Goal: Find specific page/section: Find specific page/section

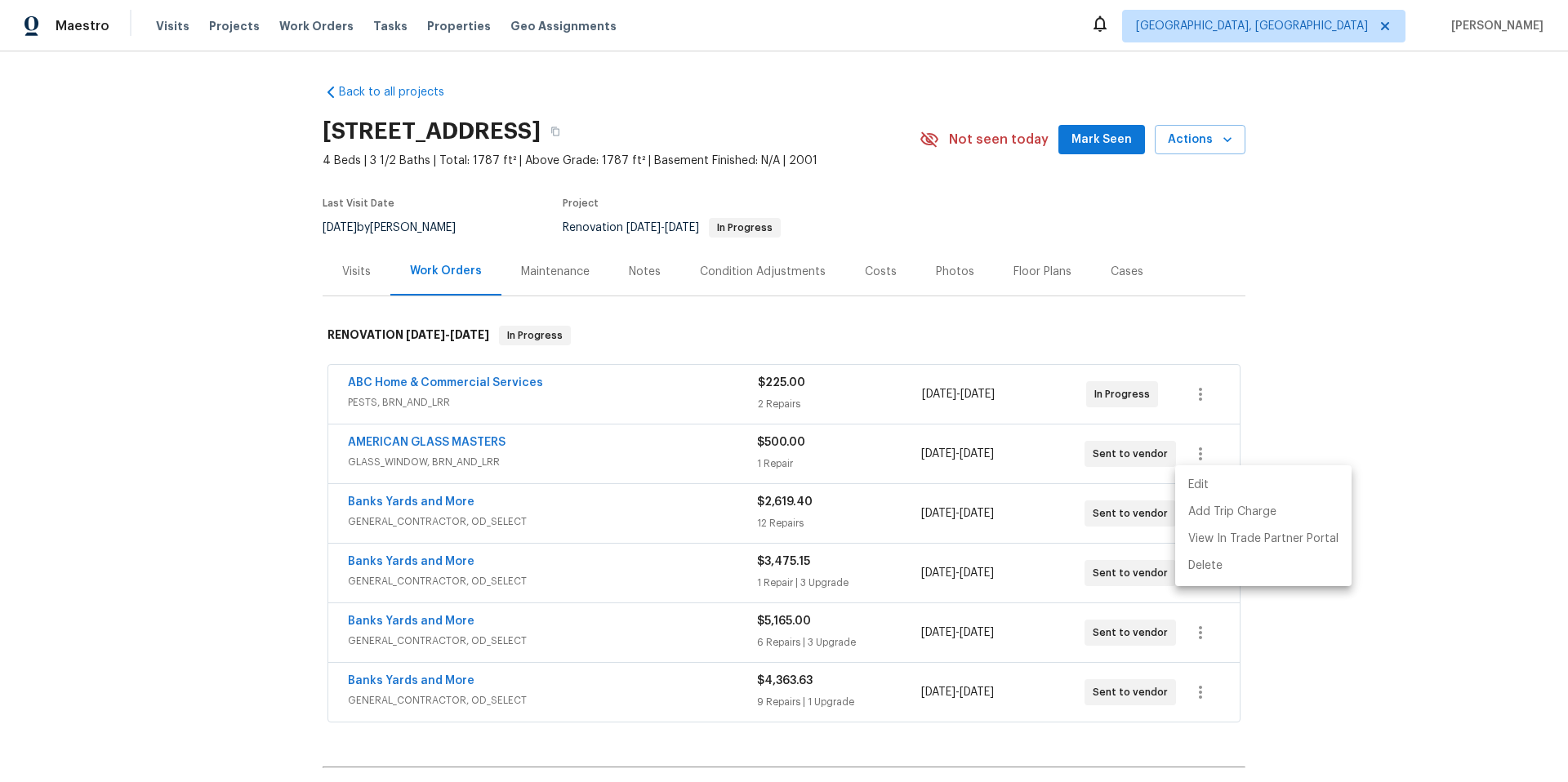
scroll to position [207, 0]
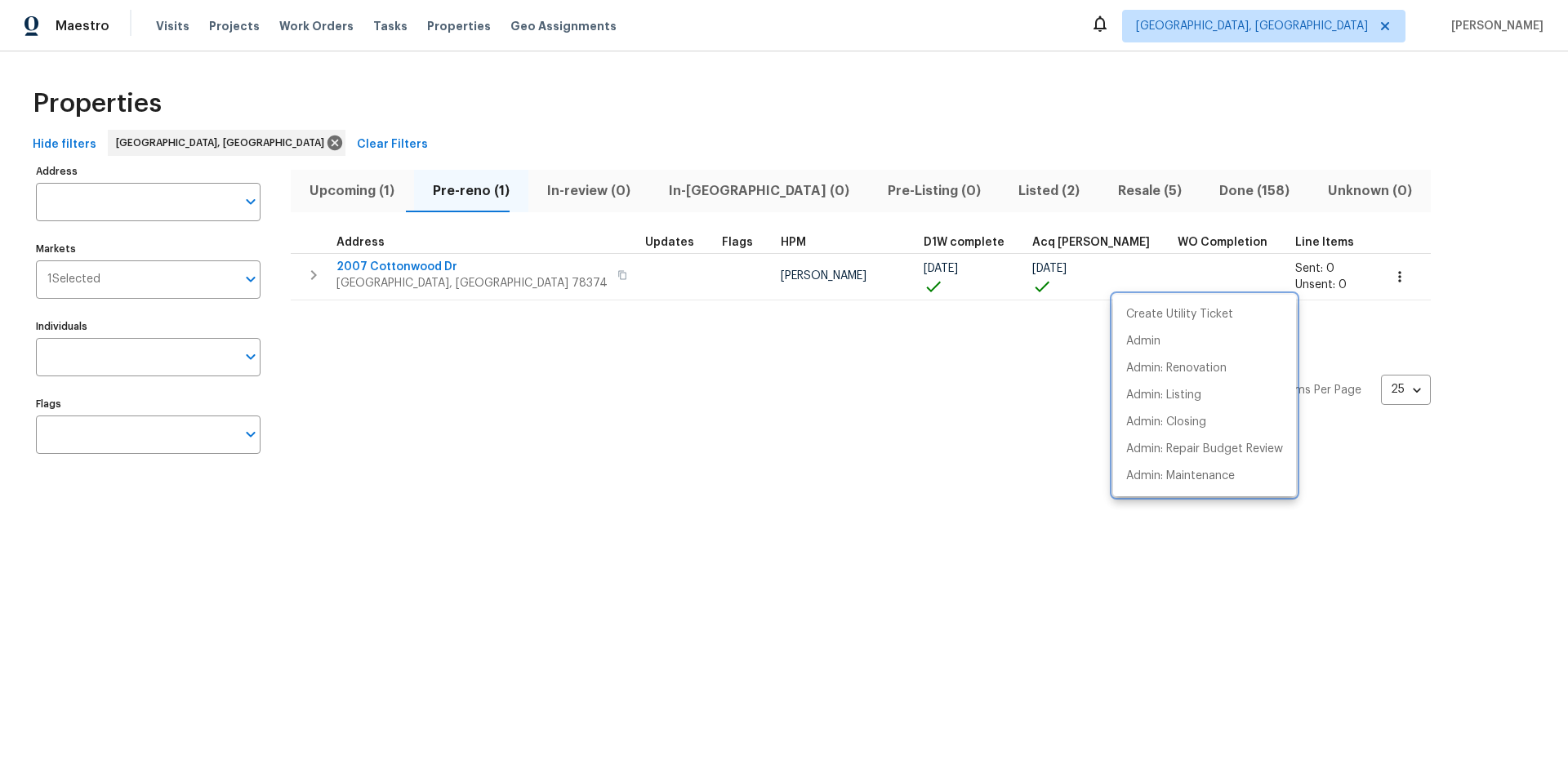
click at [1065, 195] on div at bounding box center [784, 391] width 1568 height 782
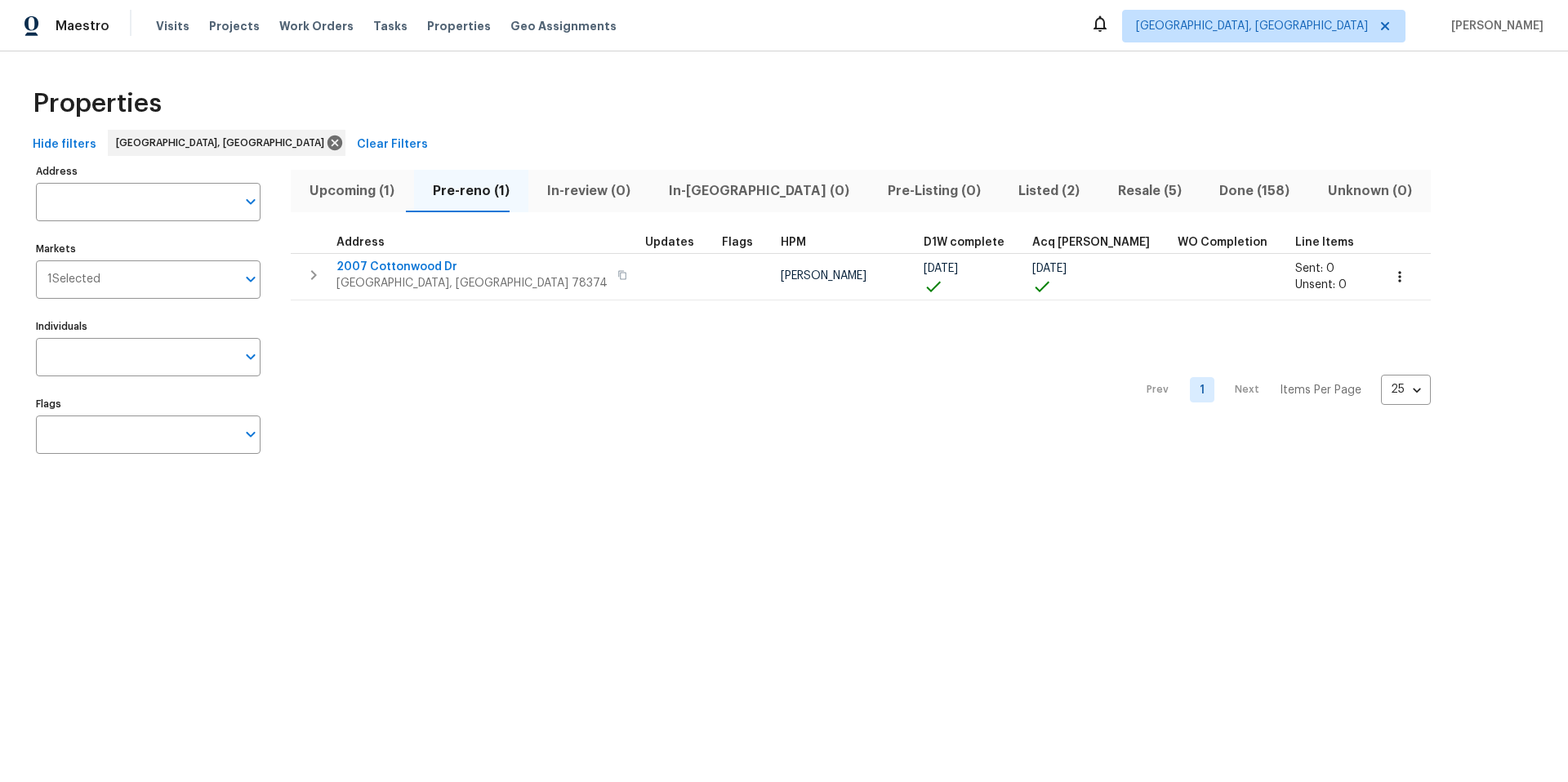
click at [1210, 195] on span "Done (158)" at bounding box center [1254, 191] width 89 height 23
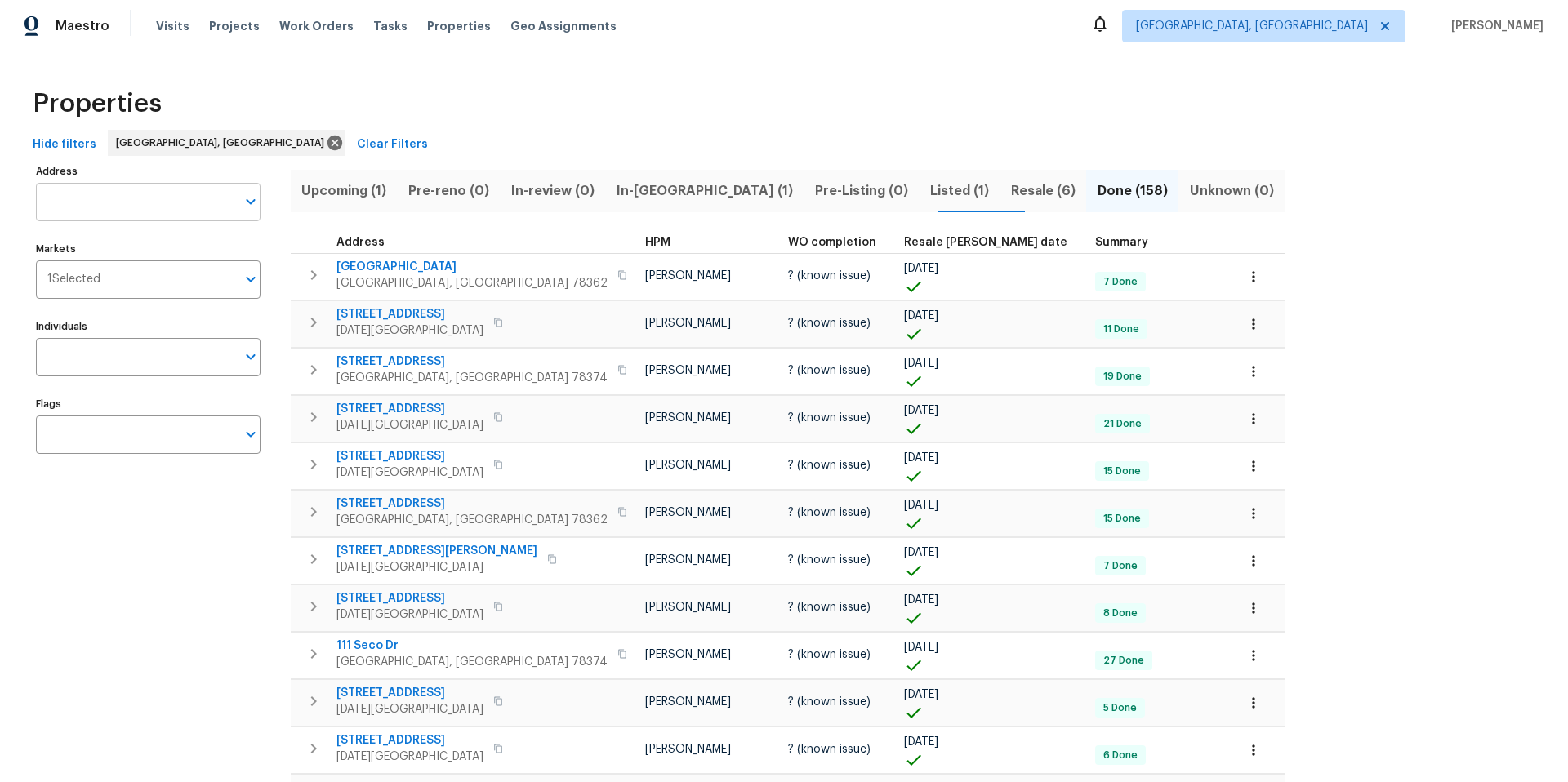
click at [176, 202] on input "Address" at bounding box center [136, 202] width 200 height 38
type input "[GEOGRAPHIC_DATA],[GEOGRAPHIC_DATA]"
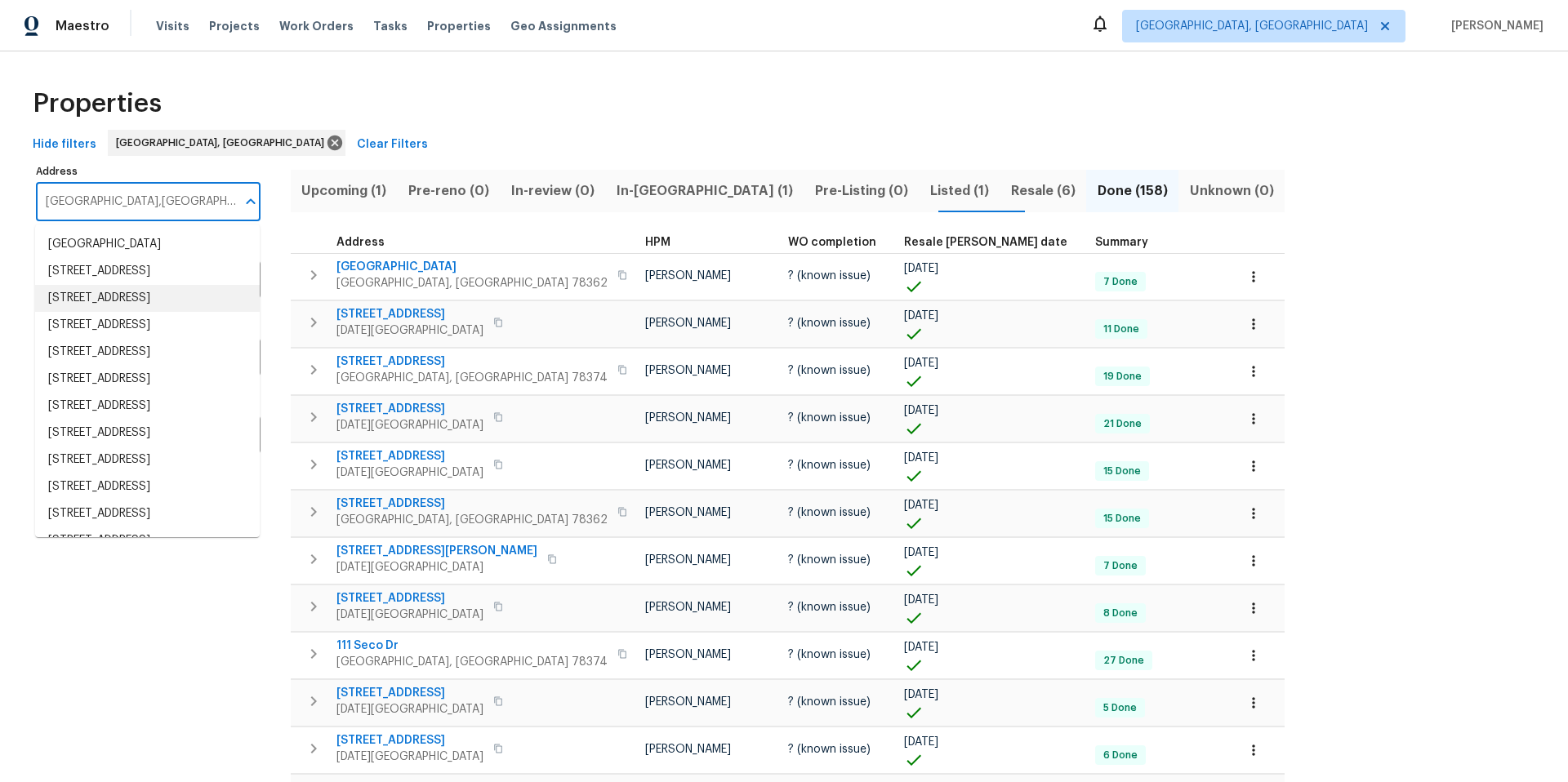
click at [161, 312] on li "[STREET_ADDRESS]" at bounding box center [147, 298] width 225 height 27
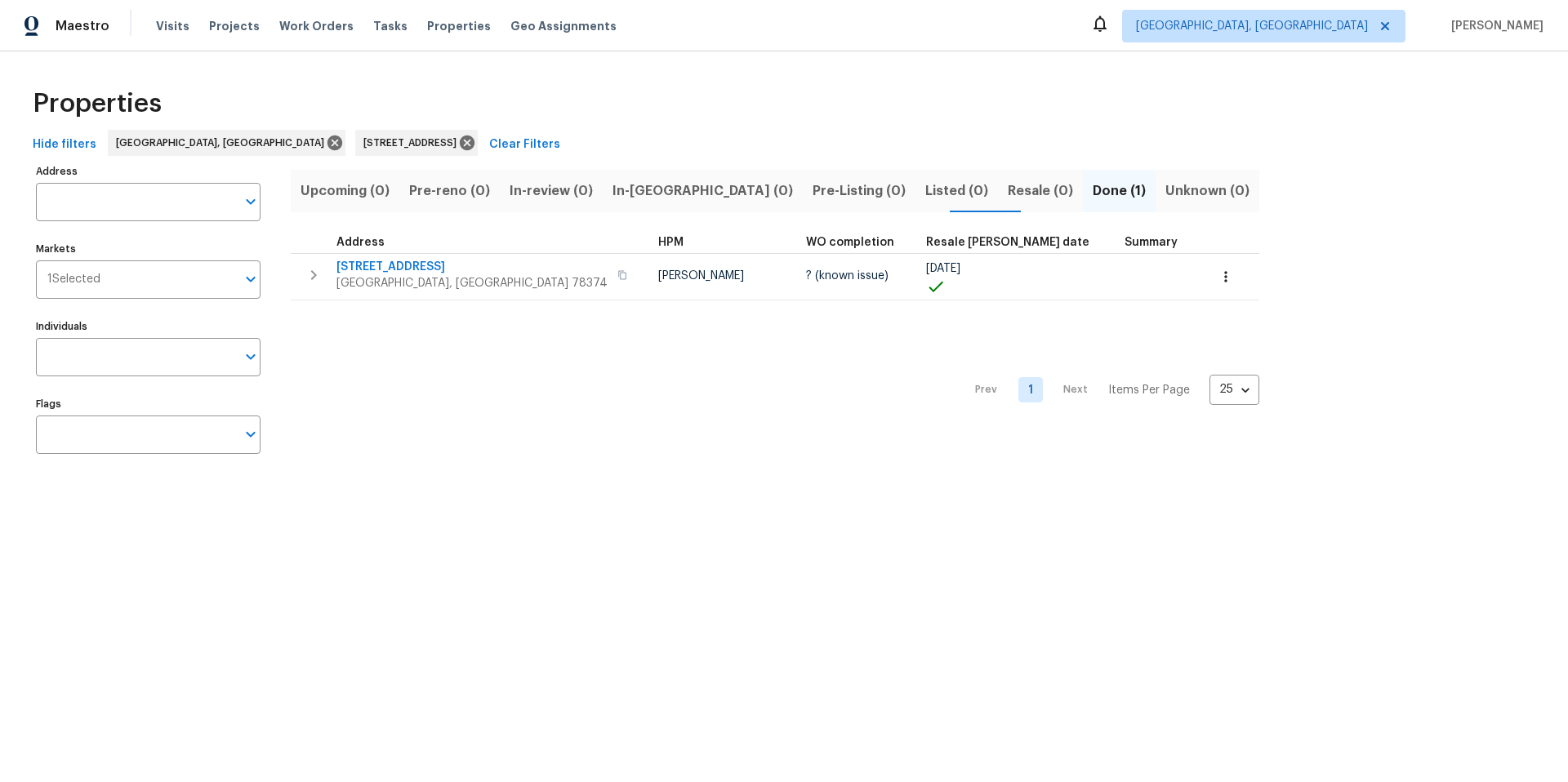
type input "[STREET_ADDRESS]"
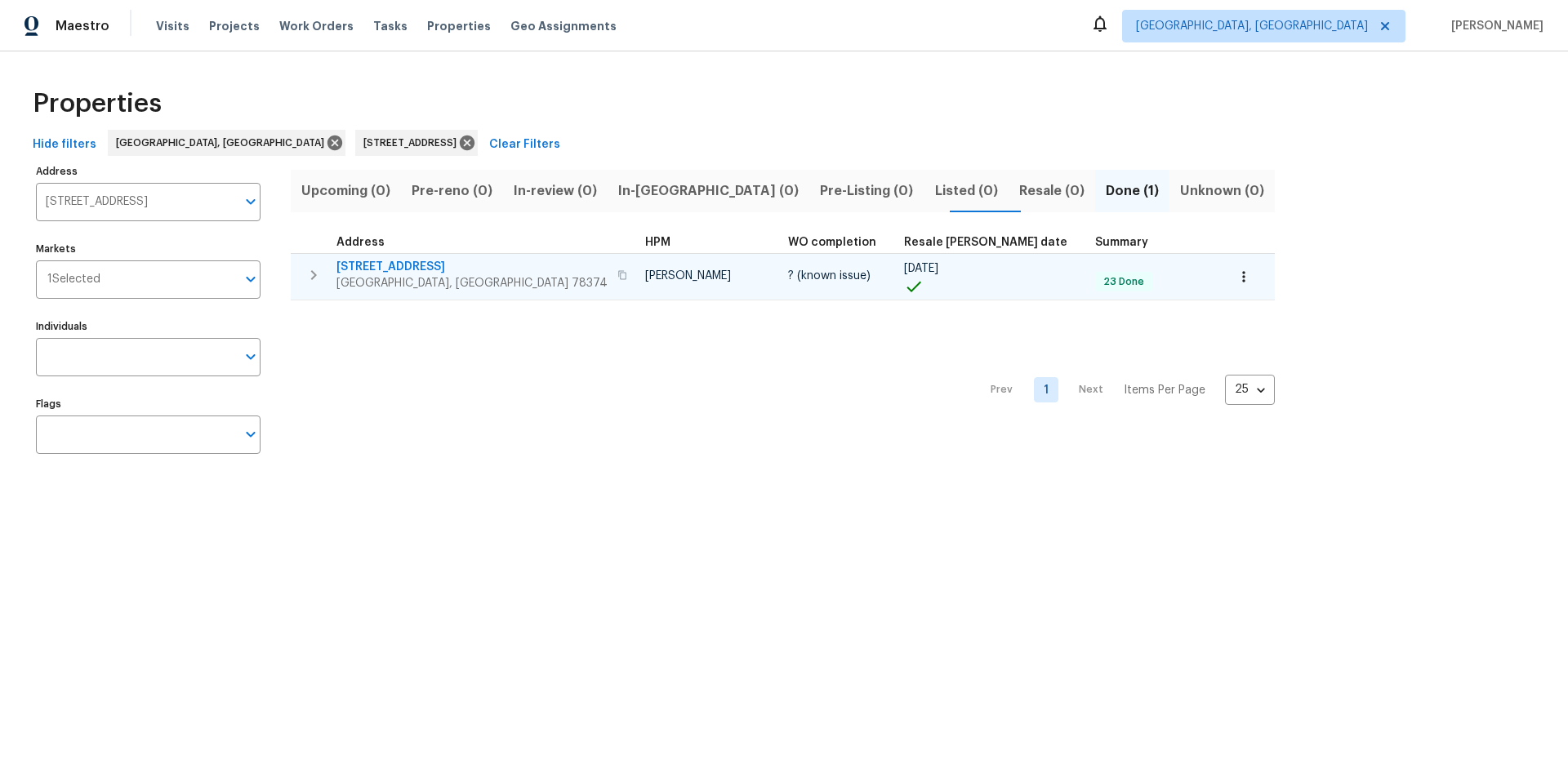
click at [379, 272] on span "[STREET_ADDRESS]" at bounding box center [471, 266] width 271 height 17
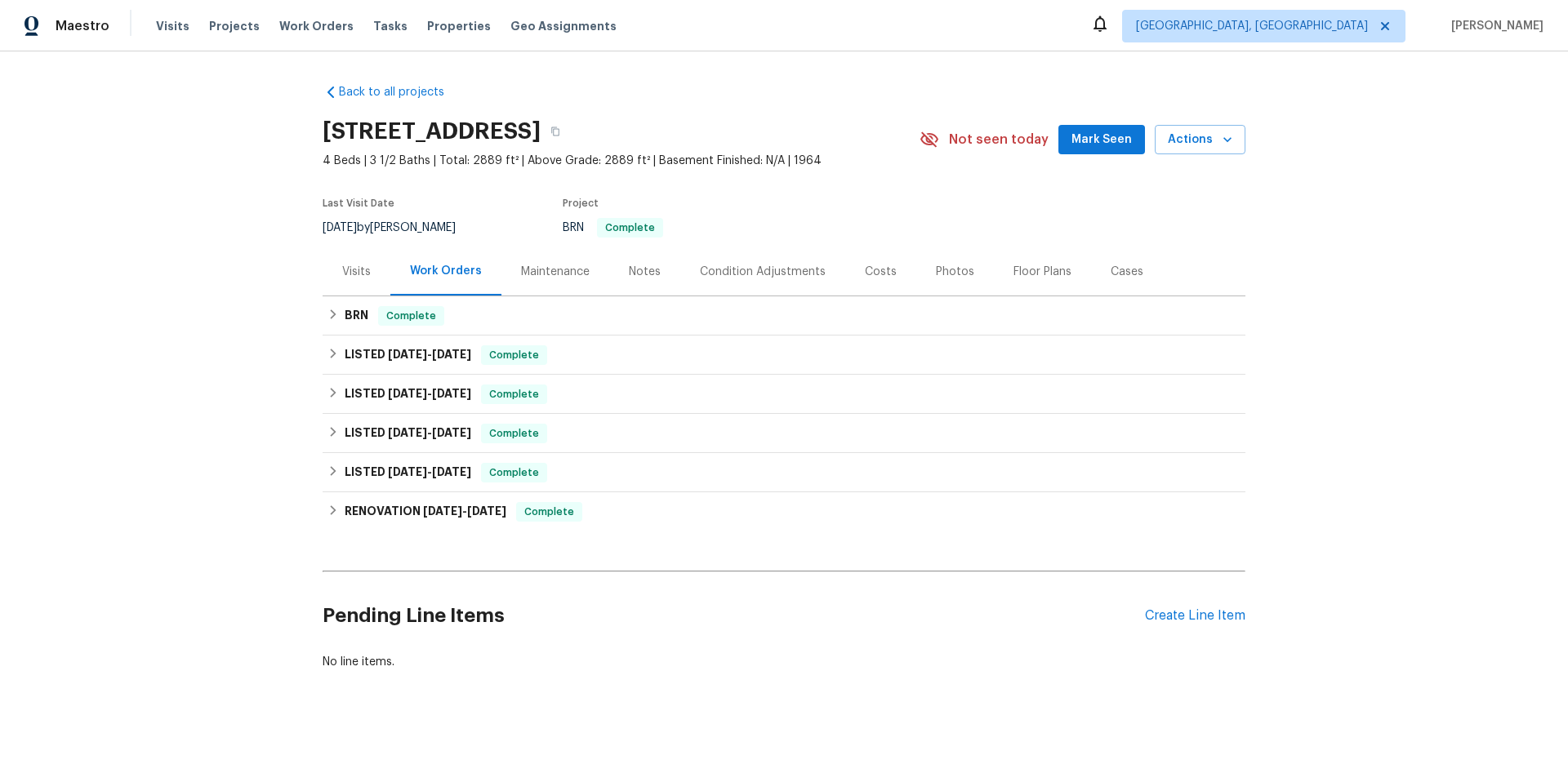
click at [936, 273] on div "Photos" at bounding box center [955, 272] width 38 height 17
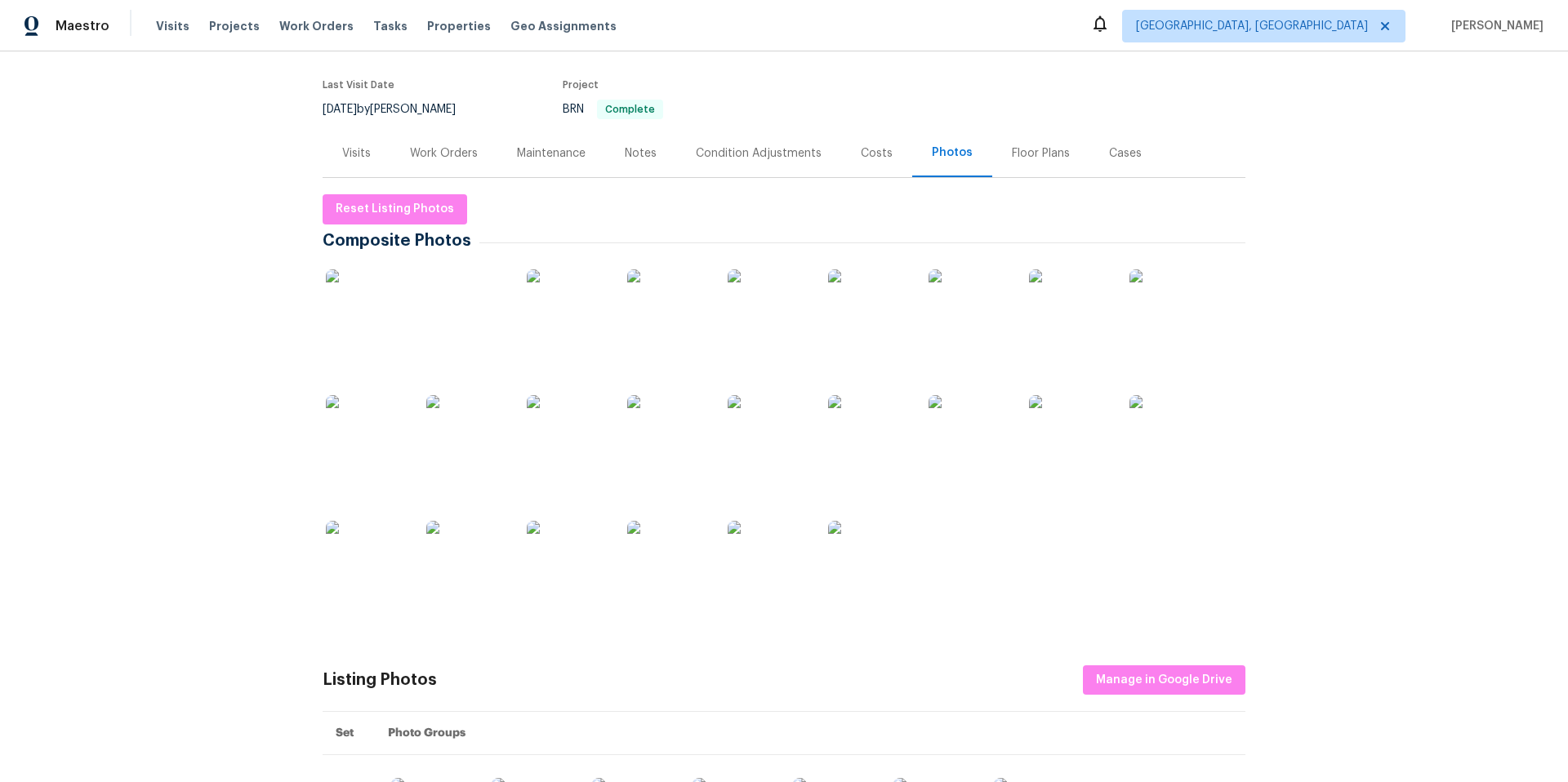
scroll to position [137, 0]
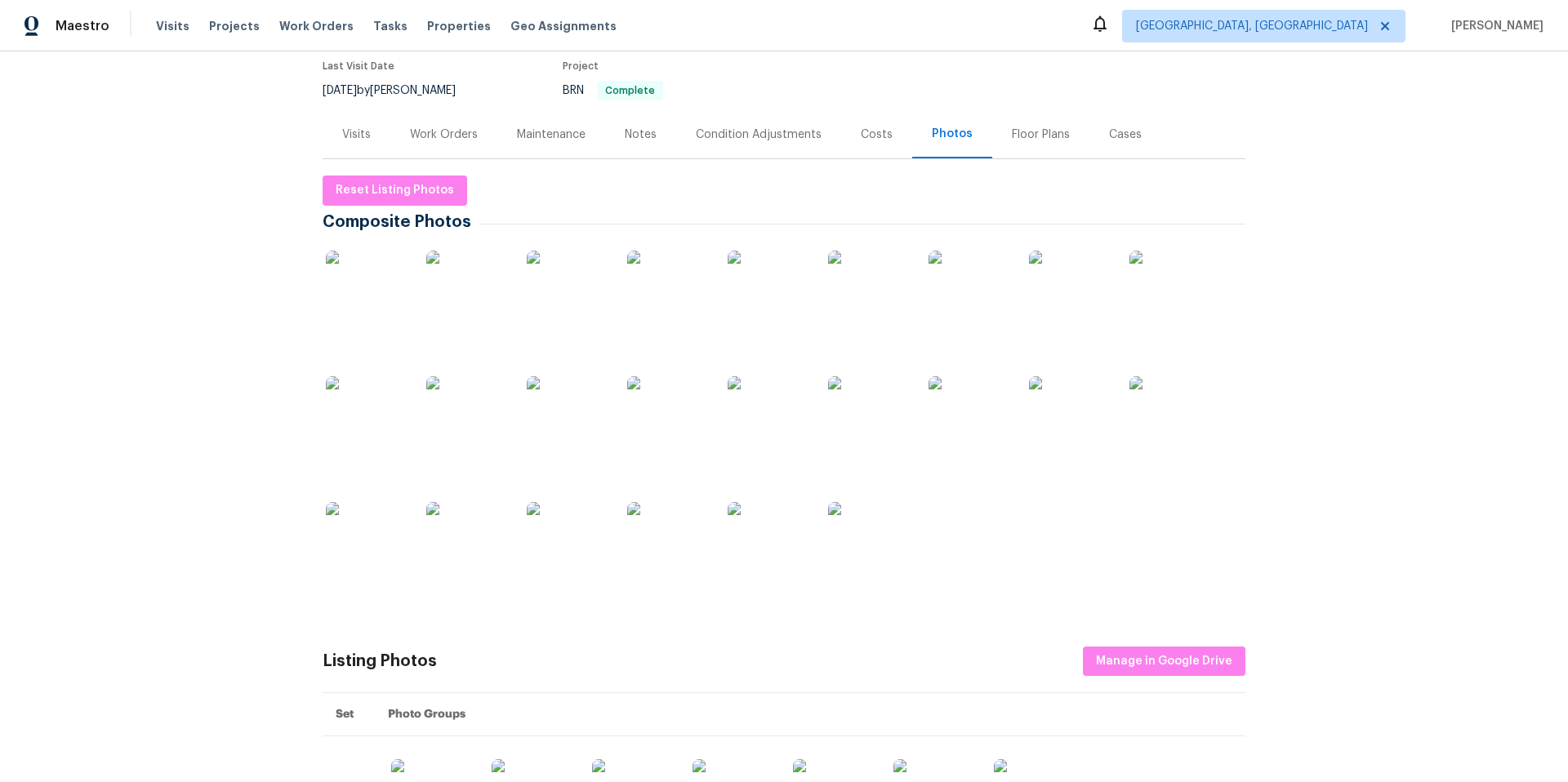
drag, startPoint x: 917, startPoint y: 547, endPoint x: 909, endPoint y: 545, distance: 8.2
click at [916, 547] on div at bounding box center [783, 428] width 923 height 377
click at [870, 543] on img at bounding box center [868, 543] width 82 height 82
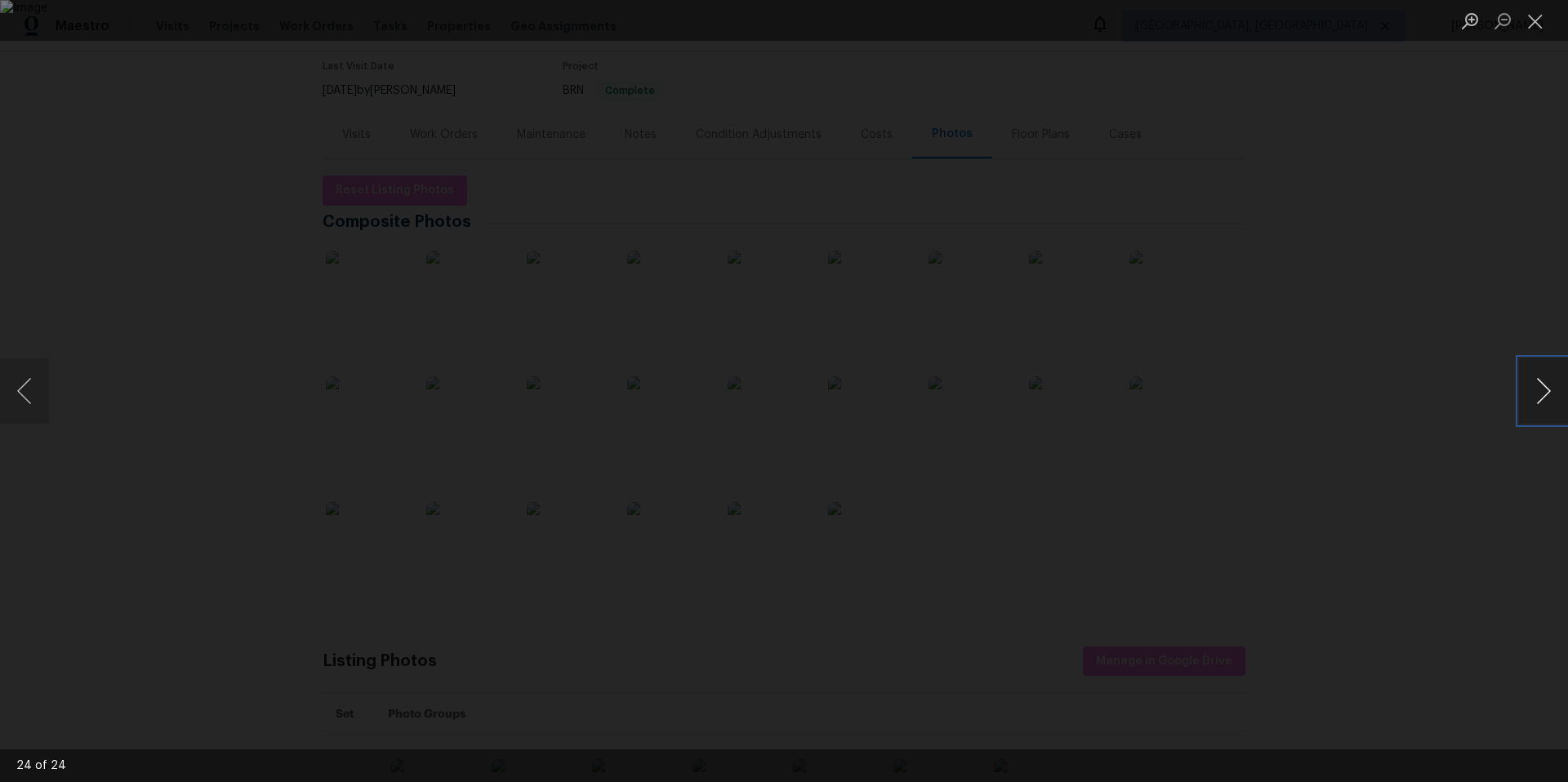
click at [1544, 391] on button "Next image" at bounding box center [1543, 390] width 49 height 65
click at [1543, 393] on button "Next image" at bounding box center [1543, 390] width 49 height 65
click at [1543, 394] on button "Next image" at bounding box center [1543, 390] width 49 height 65
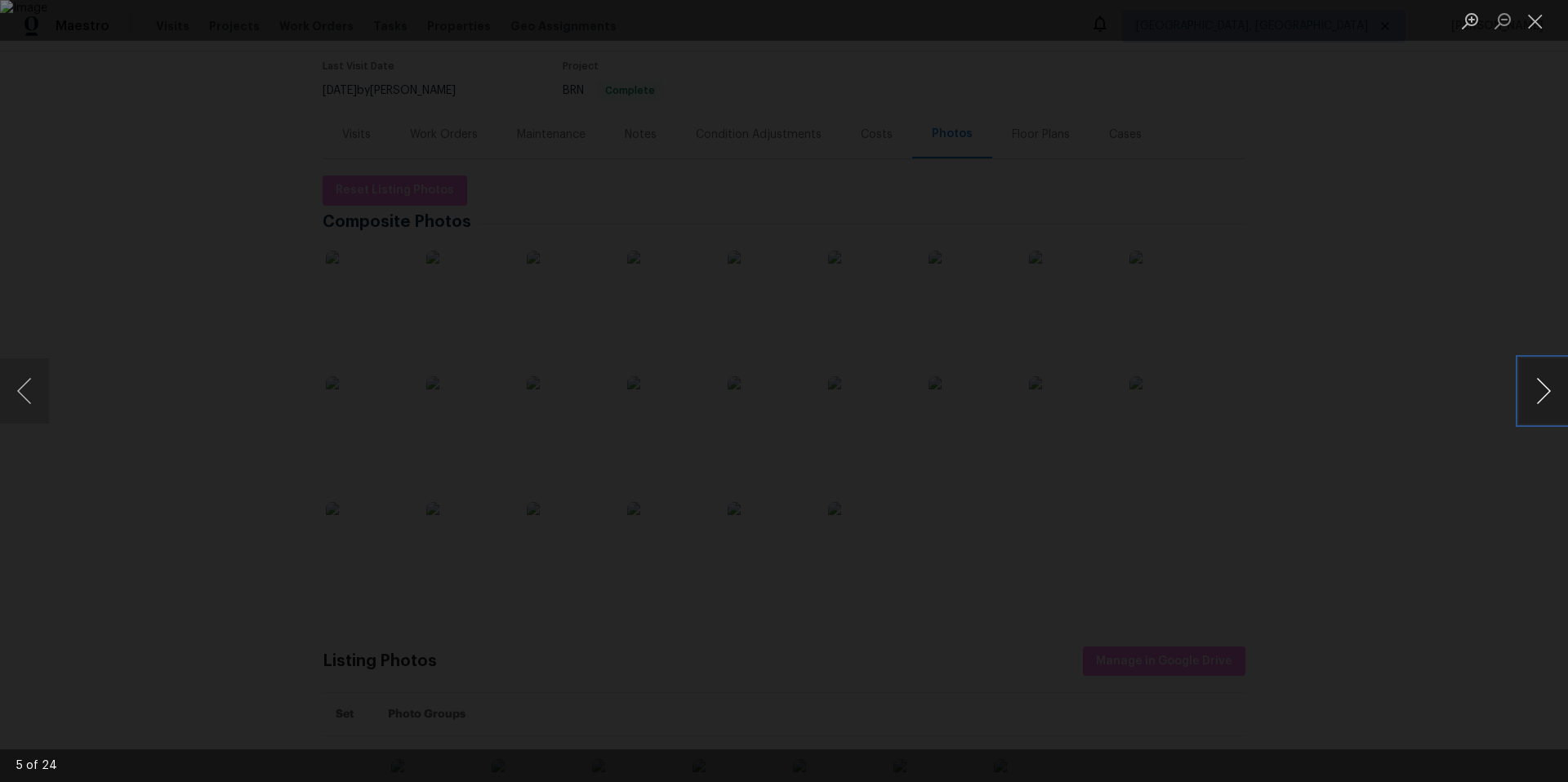
click at [1543, 394] on button "Next image" at bounding box center [1543, 390] width 49 height 65
click at [1544, 394] on button "Next image" at bounding box center [1543, 390] width 49 height 65
click at [1544, 394] on button "Next image" at bounding box center [1543, 390] width 49 height 65
click at [1554, 392] on button "Next image" at bounding box center [1543, 390] width 49 height 65
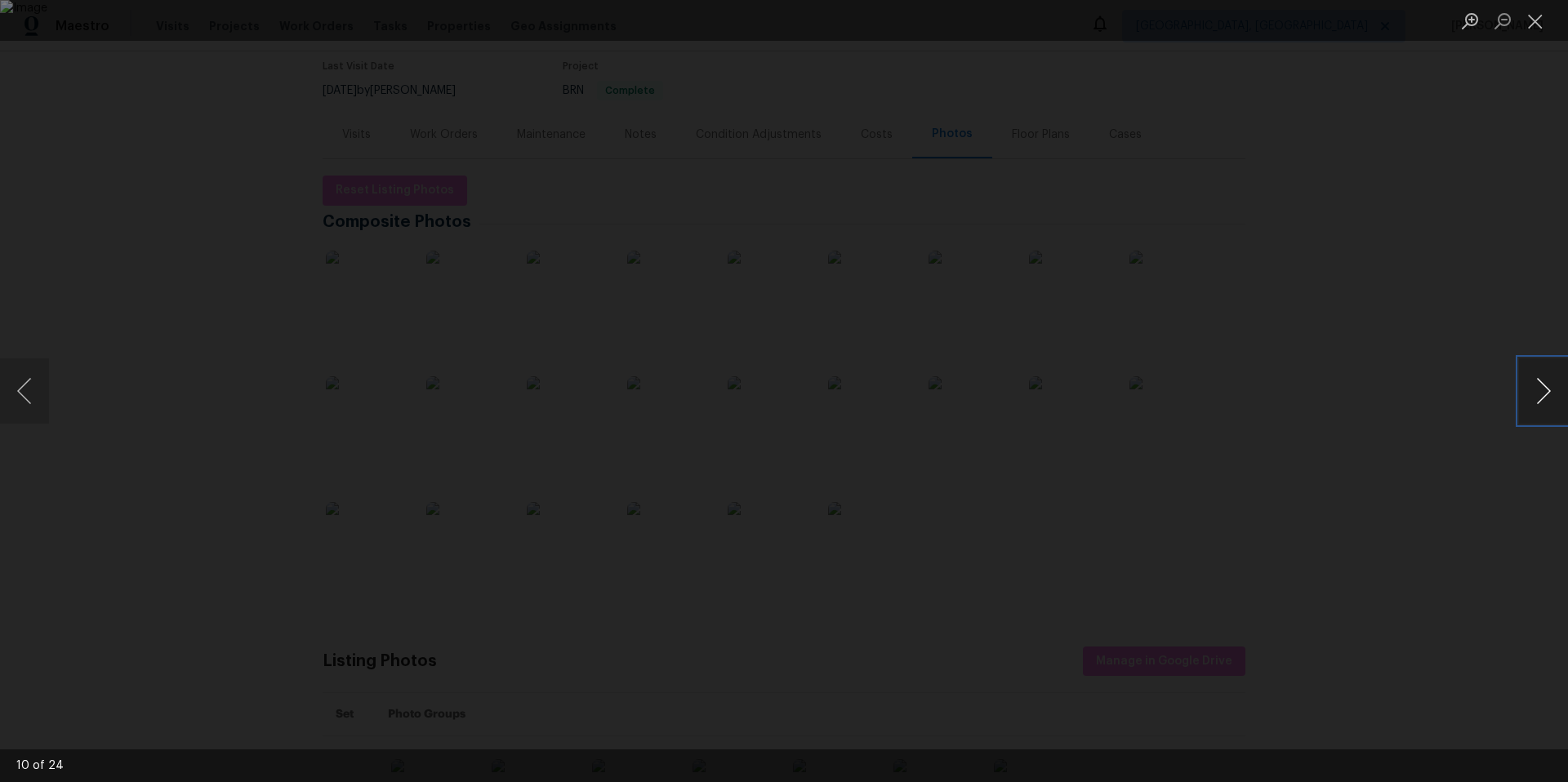
click at [1555, 392] on button "Next image" at bounding box center [1543, 390] width 49 height 65
click at [1556, 392] on button "Next image" at bounding box center [1543, 390] width 49 height 65
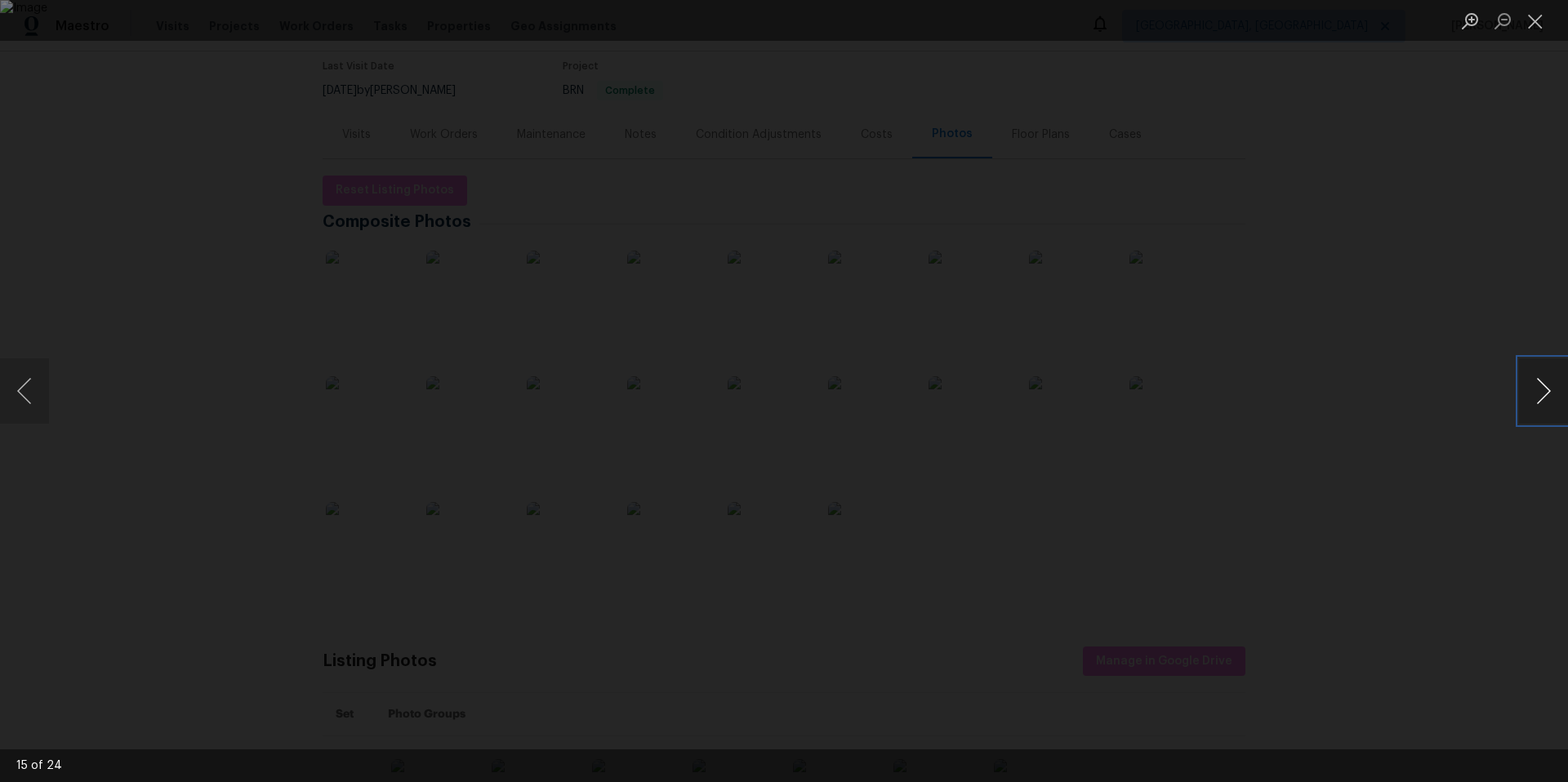
click at [1556, 392] on button "Next image" at bounding box center [1543, 390] width 49 height 65
click at [1539, 325] on div "Lightbox" at bounding box center [784, 391] width 1568 height 782
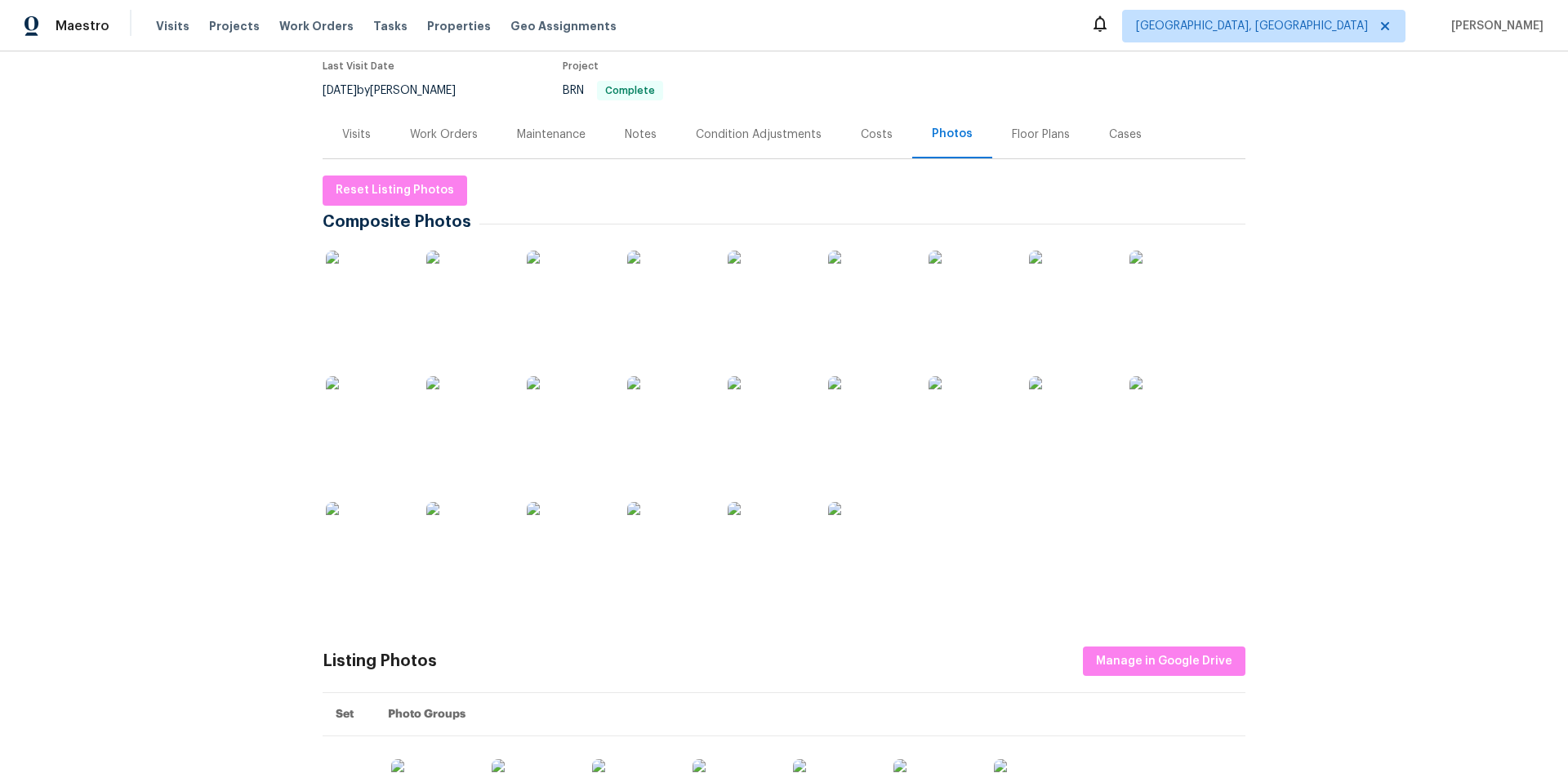
click at [368, 301] on img at bounding box center [367, 292] width 82 height 82
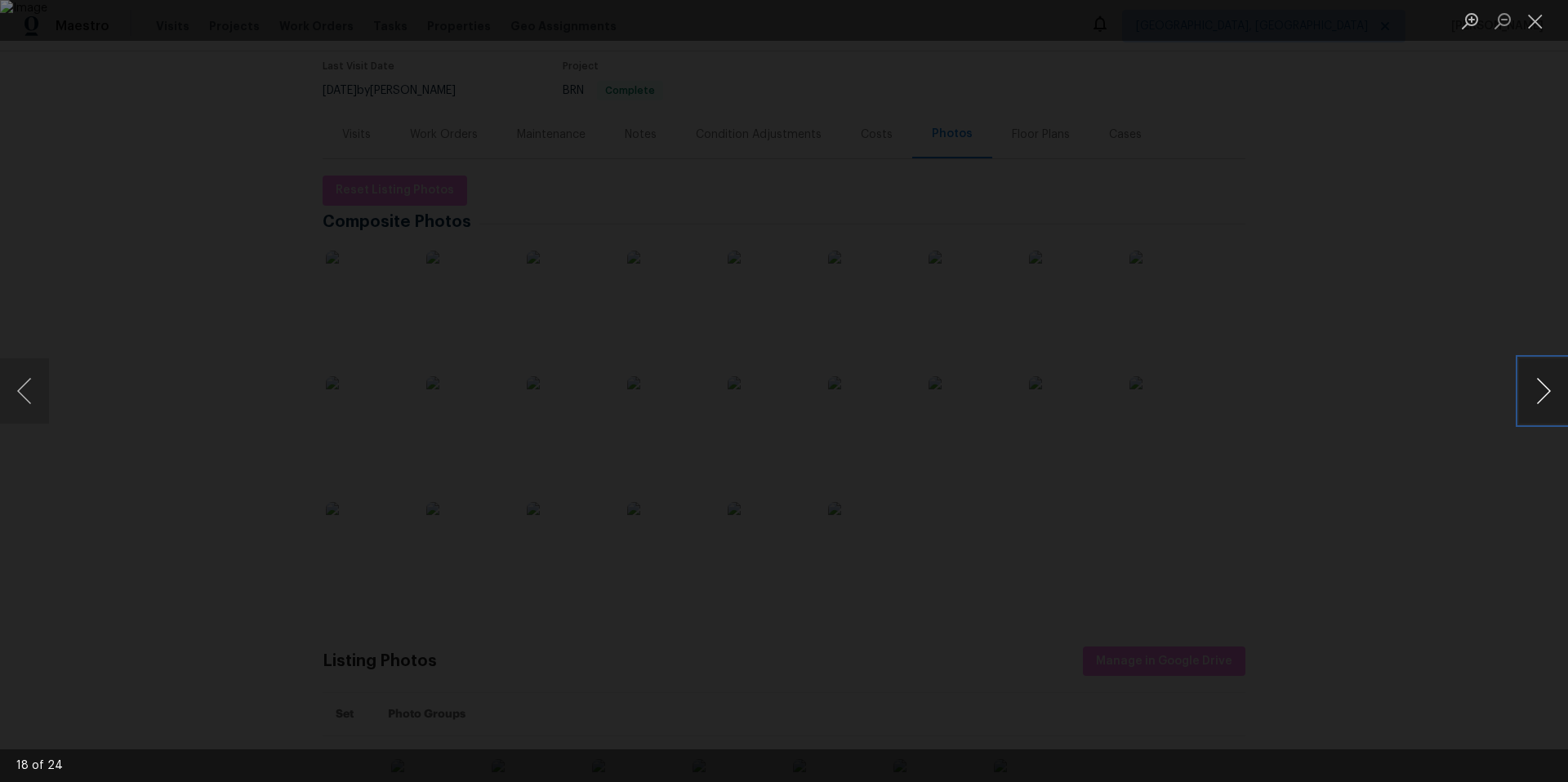
click at [1535, 381] on button "Next image" at bounding box center [1543, 390] width 49 height 65
click at [1530, 387] on button "Next image" at bounding box center [1543, 390] width 49 height 65
click at [1530, 388] on button "Next image" at bounding box center [1543, 390] width 49 height 65
click at [1530, 388] on button "Next image" at bounding box center [1543, 390] width 49 height 65
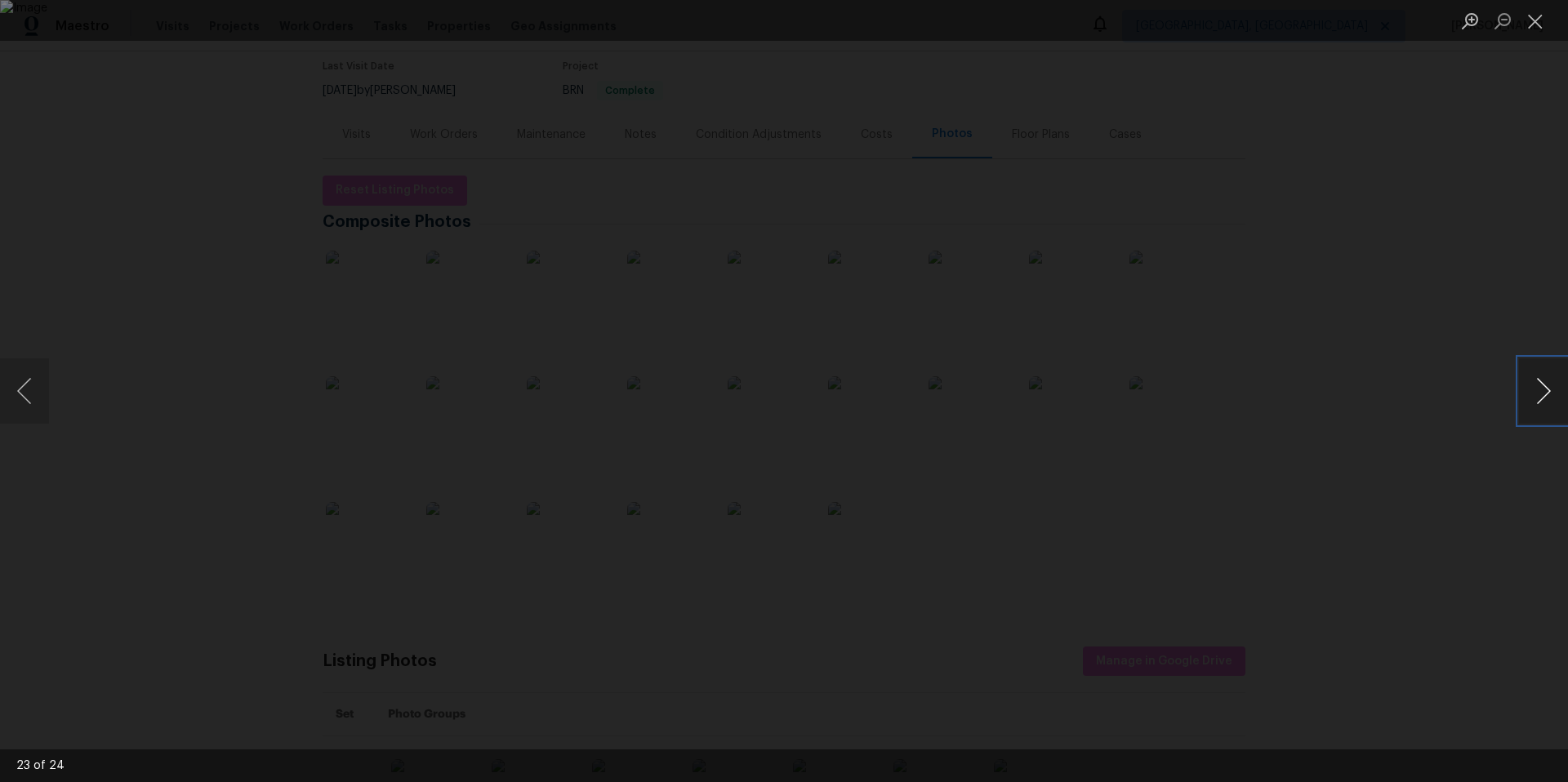
click at [1530, 388] on button "Next image" at bounding box center [1543, 390] width 49 height 65
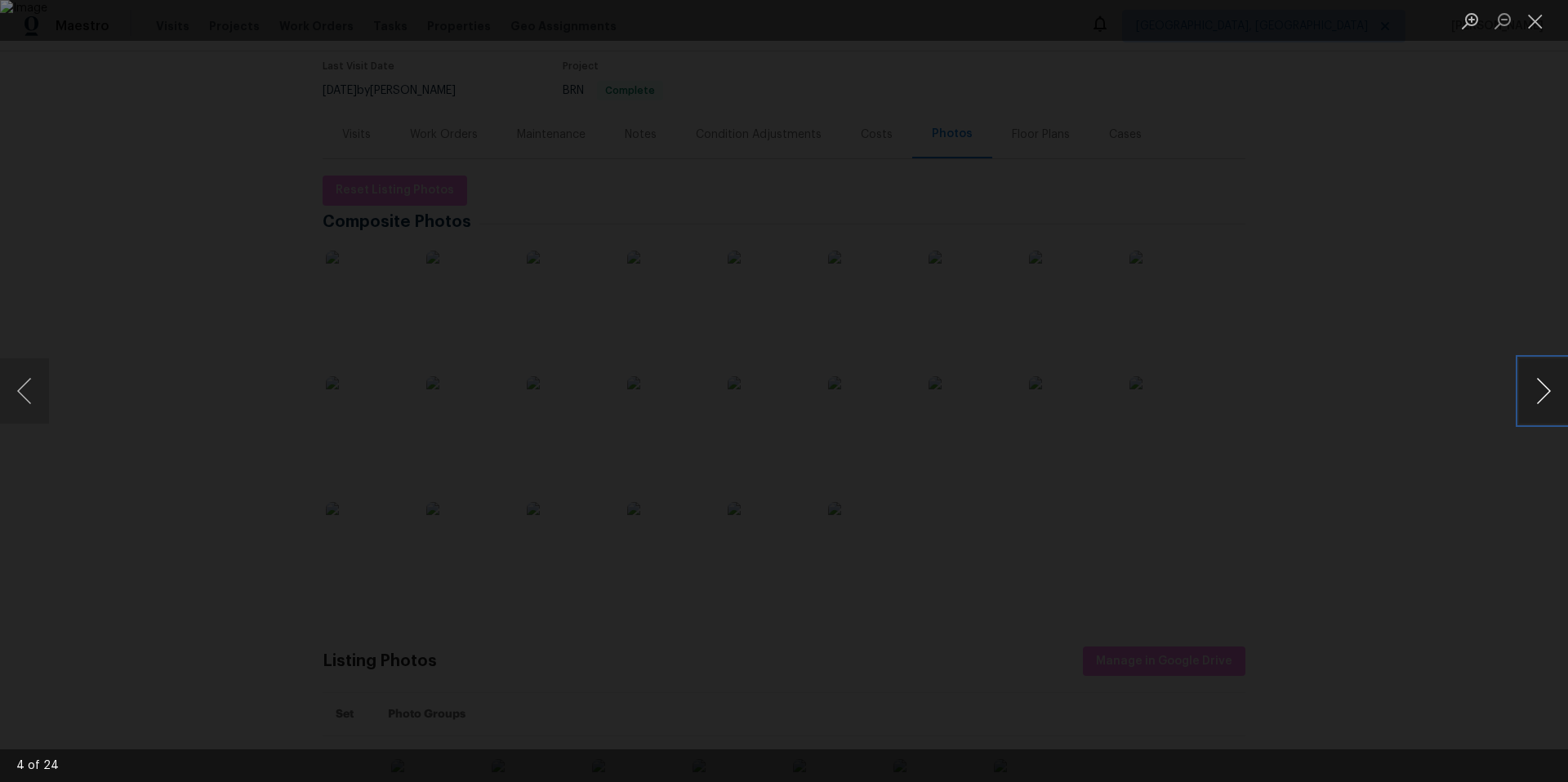
click at [1530, 389] on button "Next image" at bounding box center [1543, 390] width 49 height 65
click at [1530, 390] on button "Next image" at bounding box center [1543, 390] width 49 height 65
click at [1529, 390] on button "Next image" at bounding box center [1543, 390] width 49 height 65
click at [1527, 391] on button "Next image" at bounding box center [1543, 390] width 49 height 65
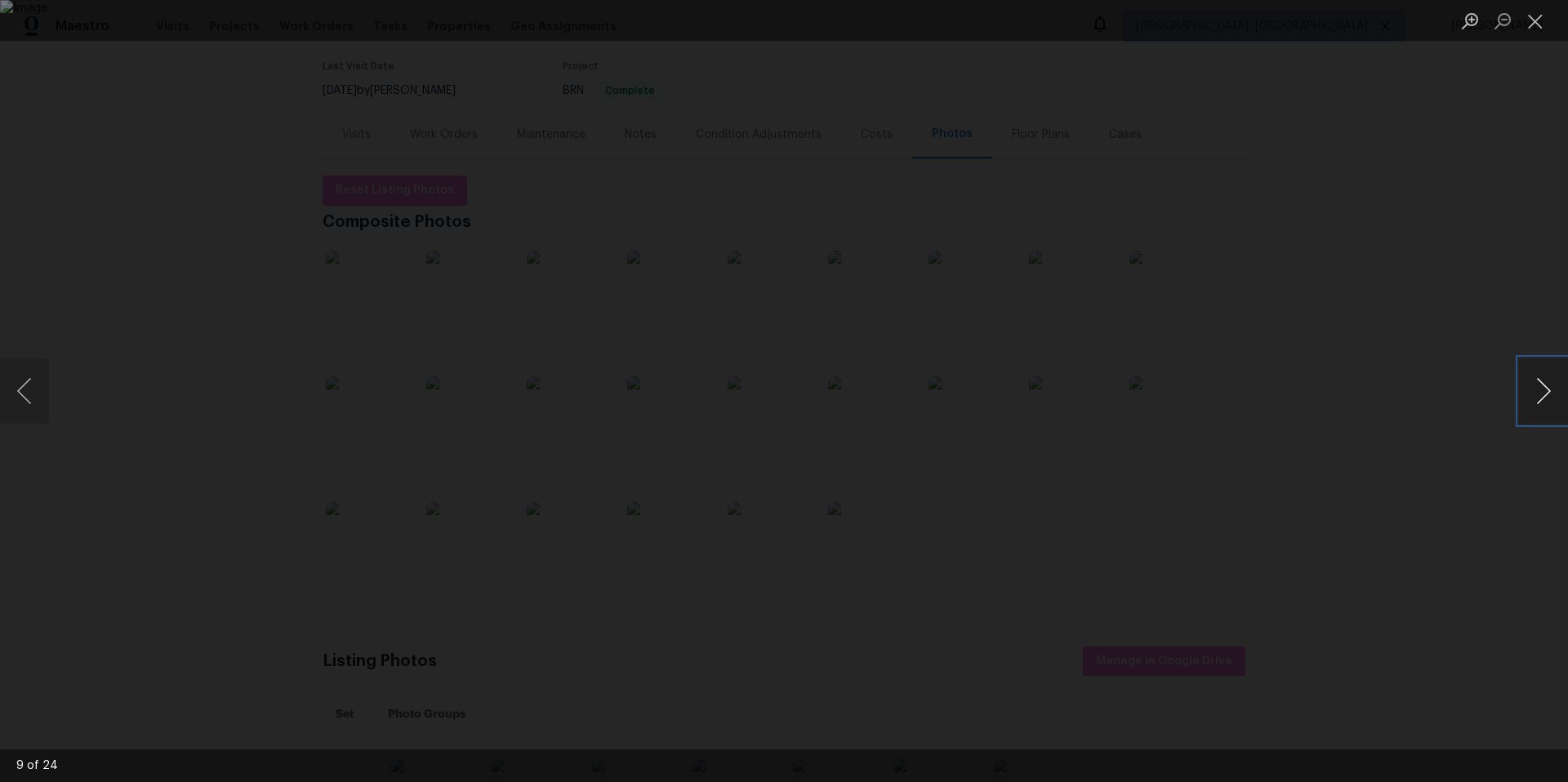
click at [1528, 391] on button "Next image" at bounding box center [1543, 390] width 49 height 65
click at [1529, 392] on button "Next image" at bounding box center [1543, 390] width 49 height 65
click at [1532, 388] on button "Next image" at bounding box center [1543, 390] width 49 height 65
click at [1530, 386] on button "Next image" at bounding box center [1543, 390] width 49 height 65
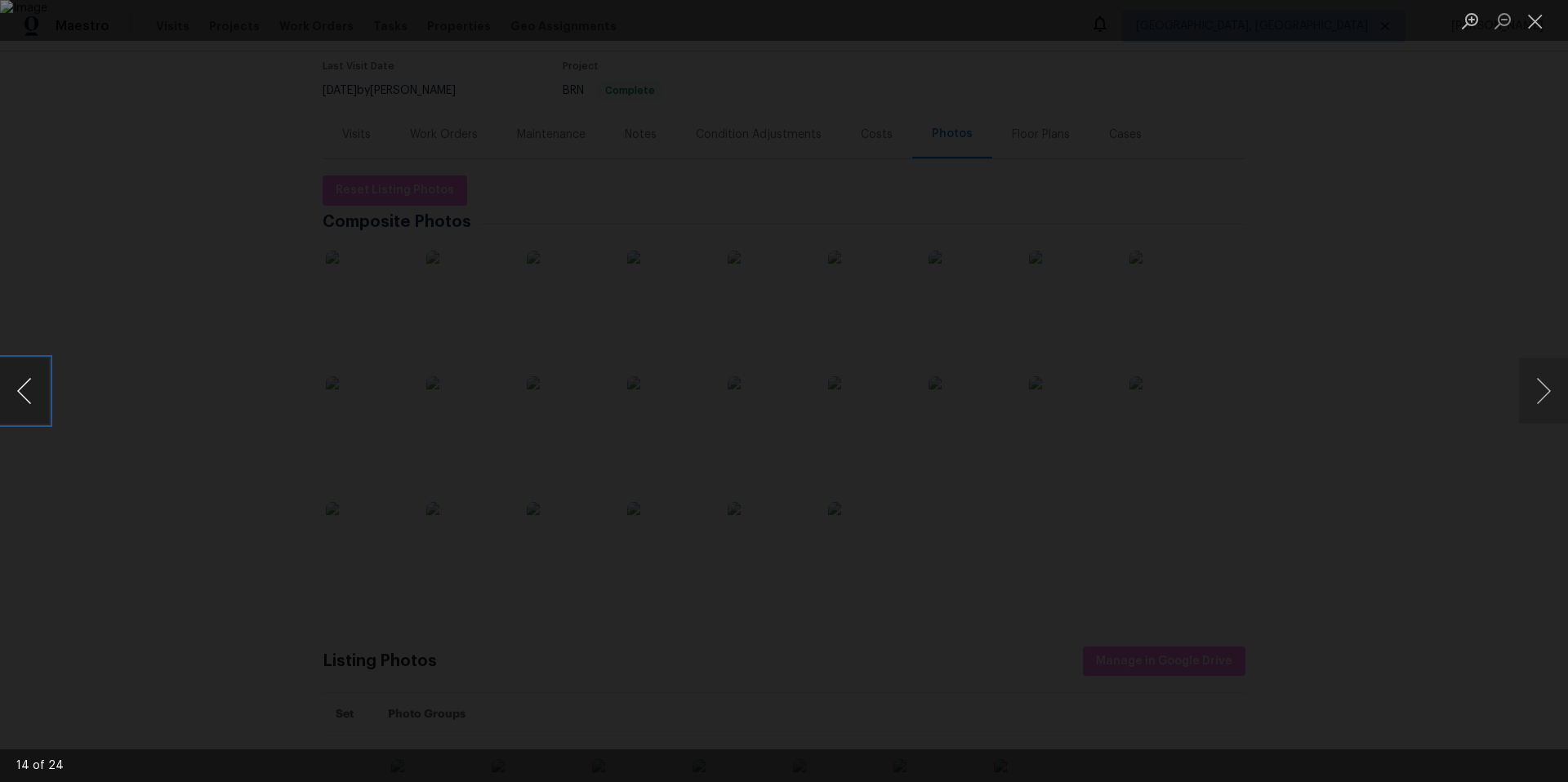
click at [25, 400] on button "Previous image" at bounding box center [24, 390] width 49 height 65
click at [1553, 391] on button "Next image" at bounding box center [1543, 390] width 49 height 65
click at [1554, 392] on button "Next image" at bounding box center [1543, 390] width 49 height 65
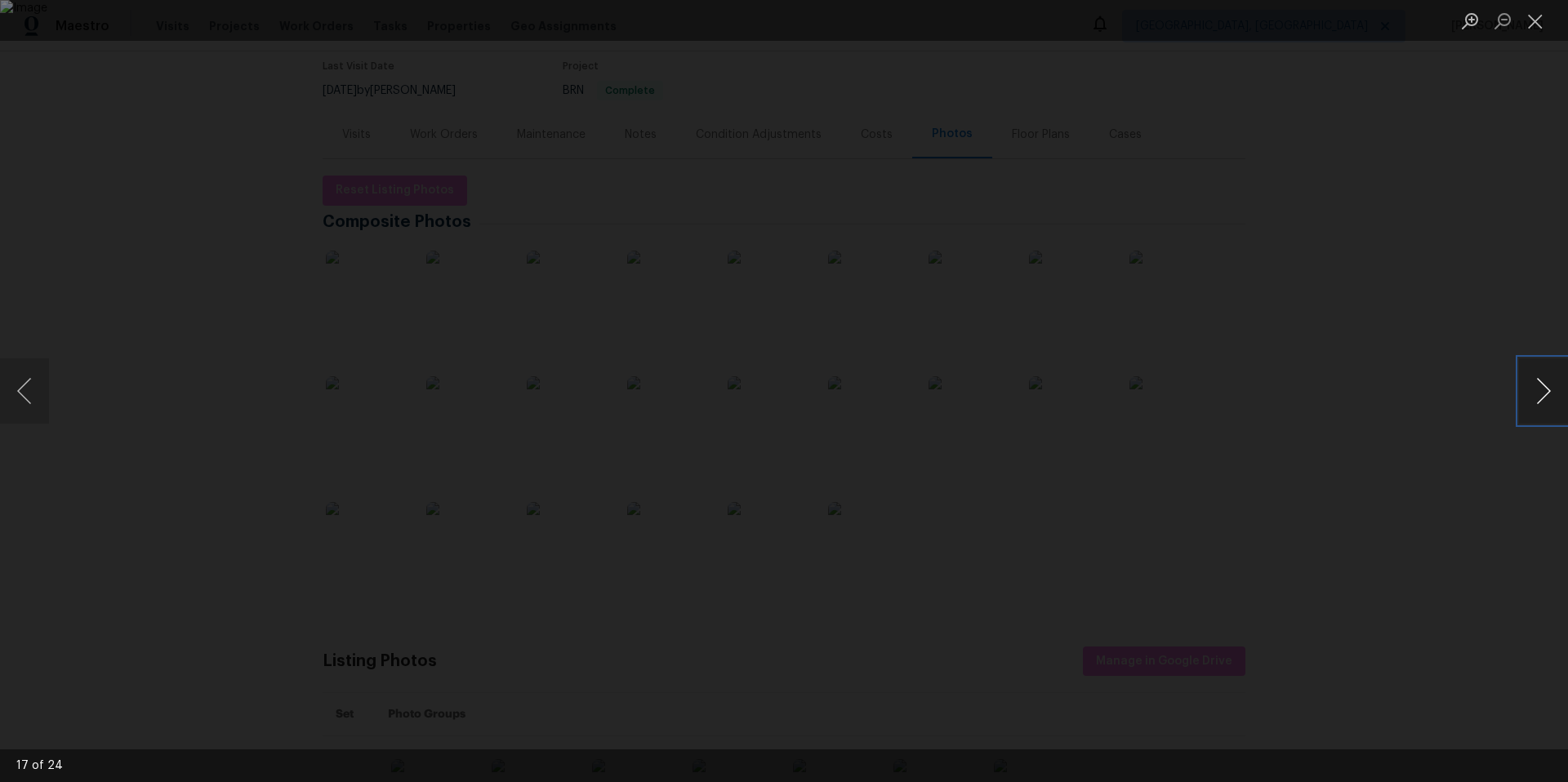
click at [1554, 392] on button "Next image" at bounding box center [1543, 390] width 49 height 65
click at [1555, 393] on button "Next image" at bounding box center [1543, 390] width 49 height 65
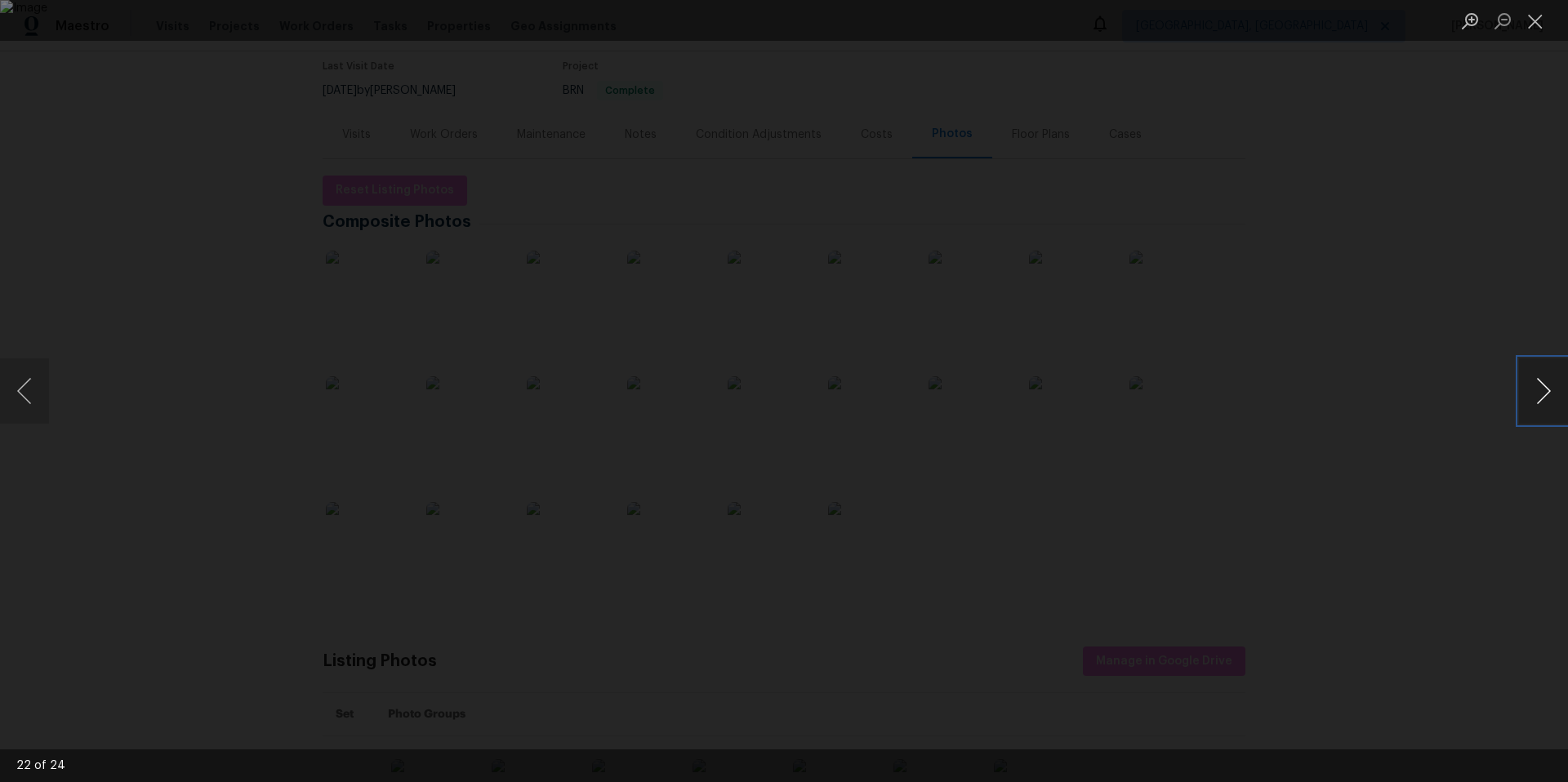
click at [1555, 393] on button "Next image" at bounding box center [1543, 390] width 49 height 65
click at [24, 397] on button "Previous image" at bounding box center [24, 390] width 49 height 65
click at [1546, 390] on button "Next image" at bounding box center [1543, 390] width 49 height 65
click at [1544, 388] on button "Next image" at bounding box center [1543, 390] width 49 height 65
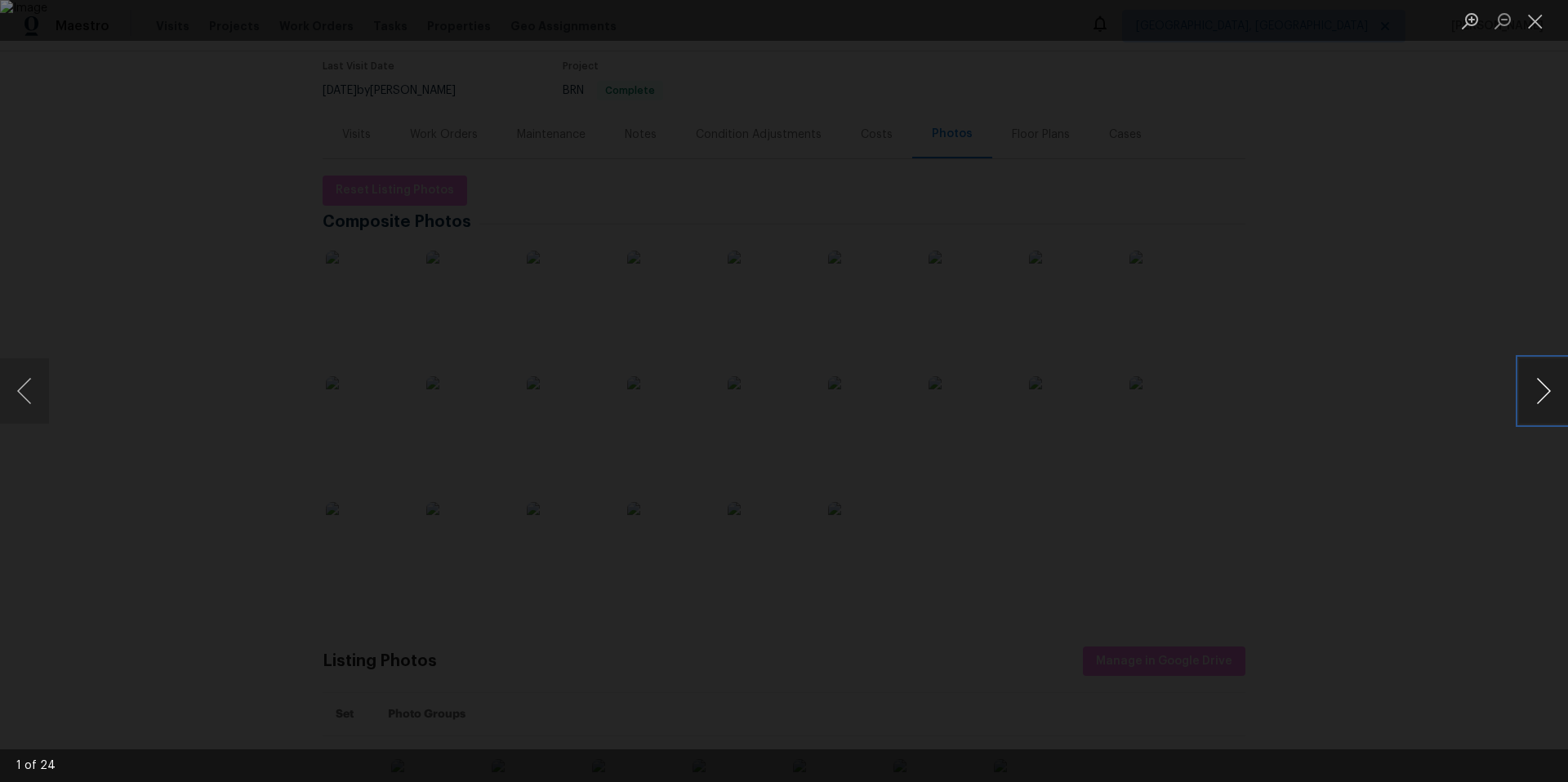
click at [1544, 388] on button "Next image" at bounding box center [1543, 390] width 49 height 65
click at [1544, 387] on button "Next image" at bounding box center [1543, 390] width 49 height 65
click at [1544, 386] on button "Next image" at bounding box center [1543, 390] width 49 height 65
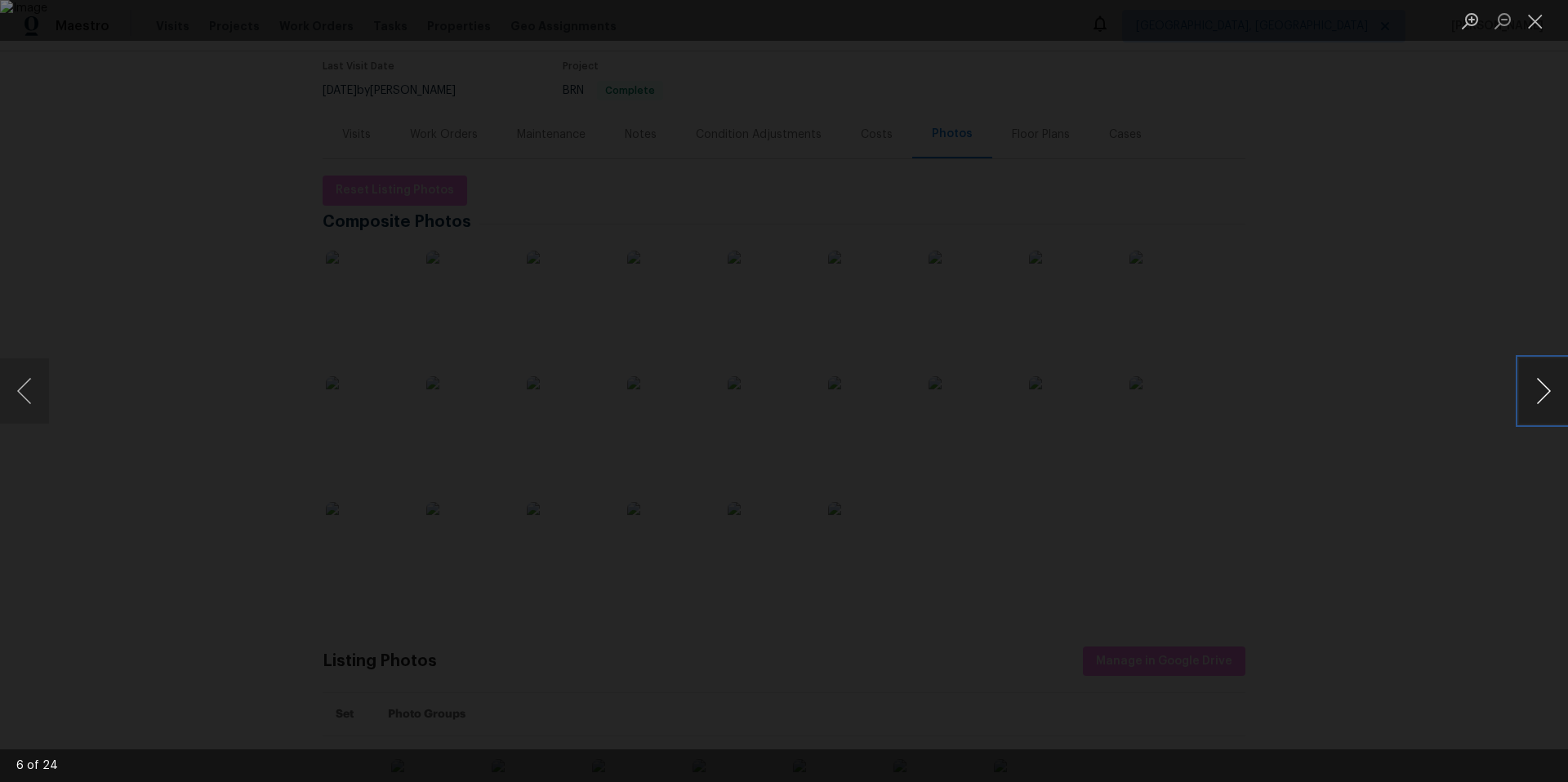
click at [1544, 386] on button "Next image" at bounding box center [1543, 390] width 49 height 65
click at [1543, 385] on button "Next image" at bounding box center [1543, 390] width 49 height 65
click at [1540, 378] on button "Next image" at bounding box center [1543, 390] width 49 height 65
click at [649, 295] on img "Lightbox" at bounding box center [784, 391] width 1568 height 782
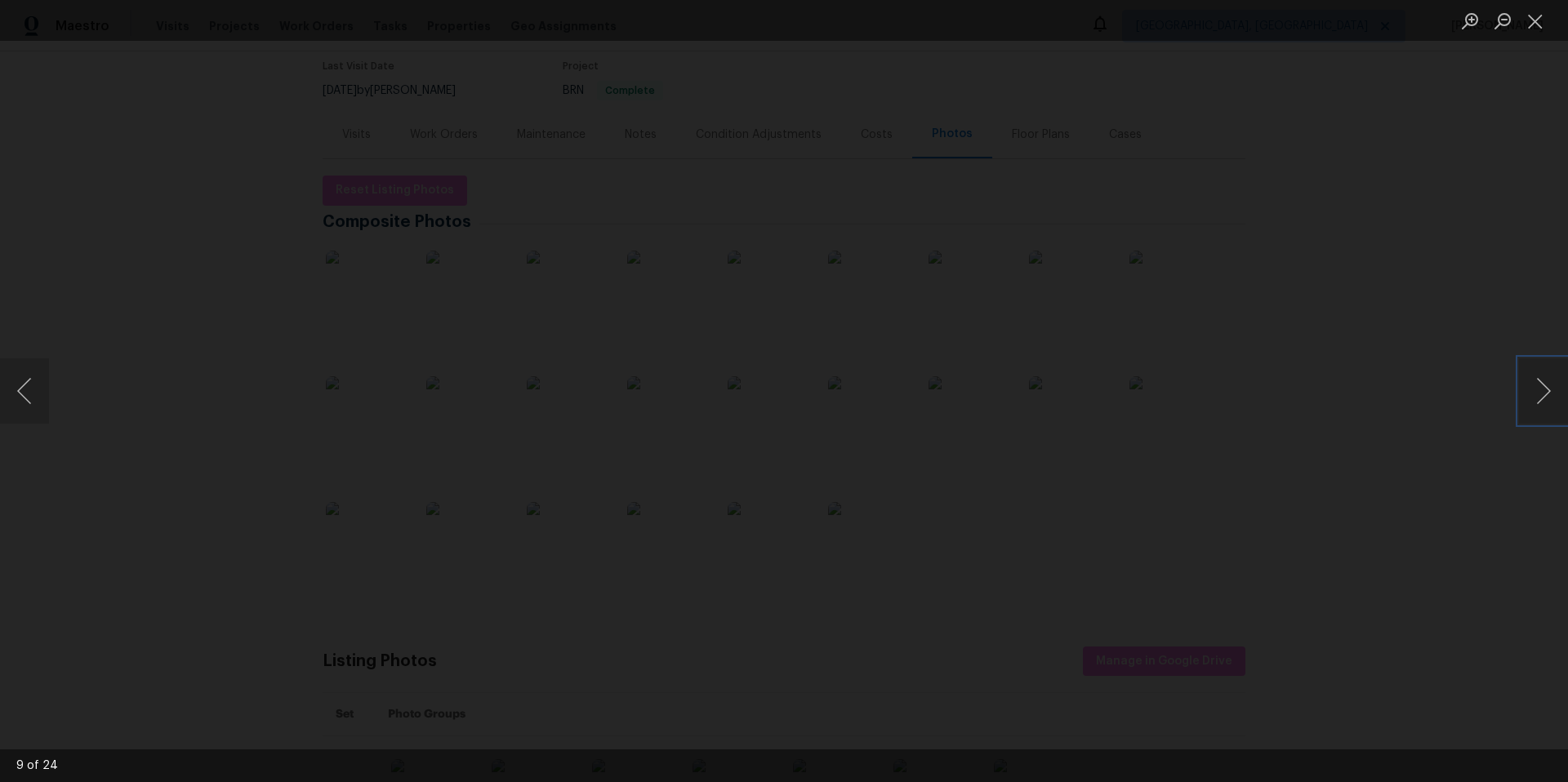
click at [649, 295] on img "Lightbox" at bounding box center [919, 487] width 3149 height 1570
click at [624, 284] on img "Lightbox" at bounding box center [839, 487] width 3149 height 1570
click at [624, 284] on img "Lightbox" at bounding box center [784, 391] width 1568 height 782
click at [651, 285] on img "Lightbox" at bounding box center [784, 391] width 1568 height 782
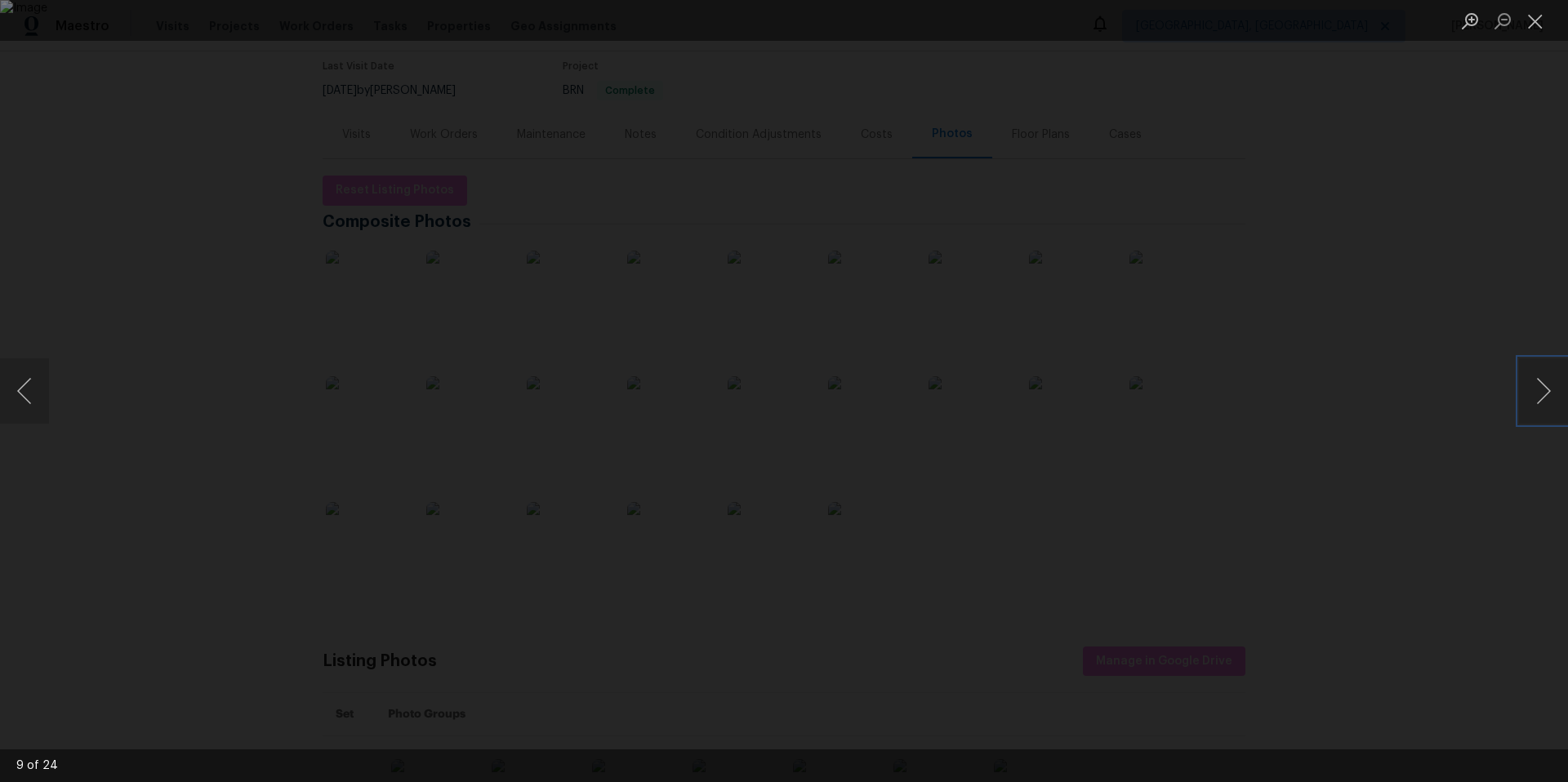
click at [651, 285] on img "Lightbox" at bounding box center [784, 391] width 1568 height 782
click at [1540, 23] on button "Close lightbox" at bounding box center [1534, 20] width 32 height 29
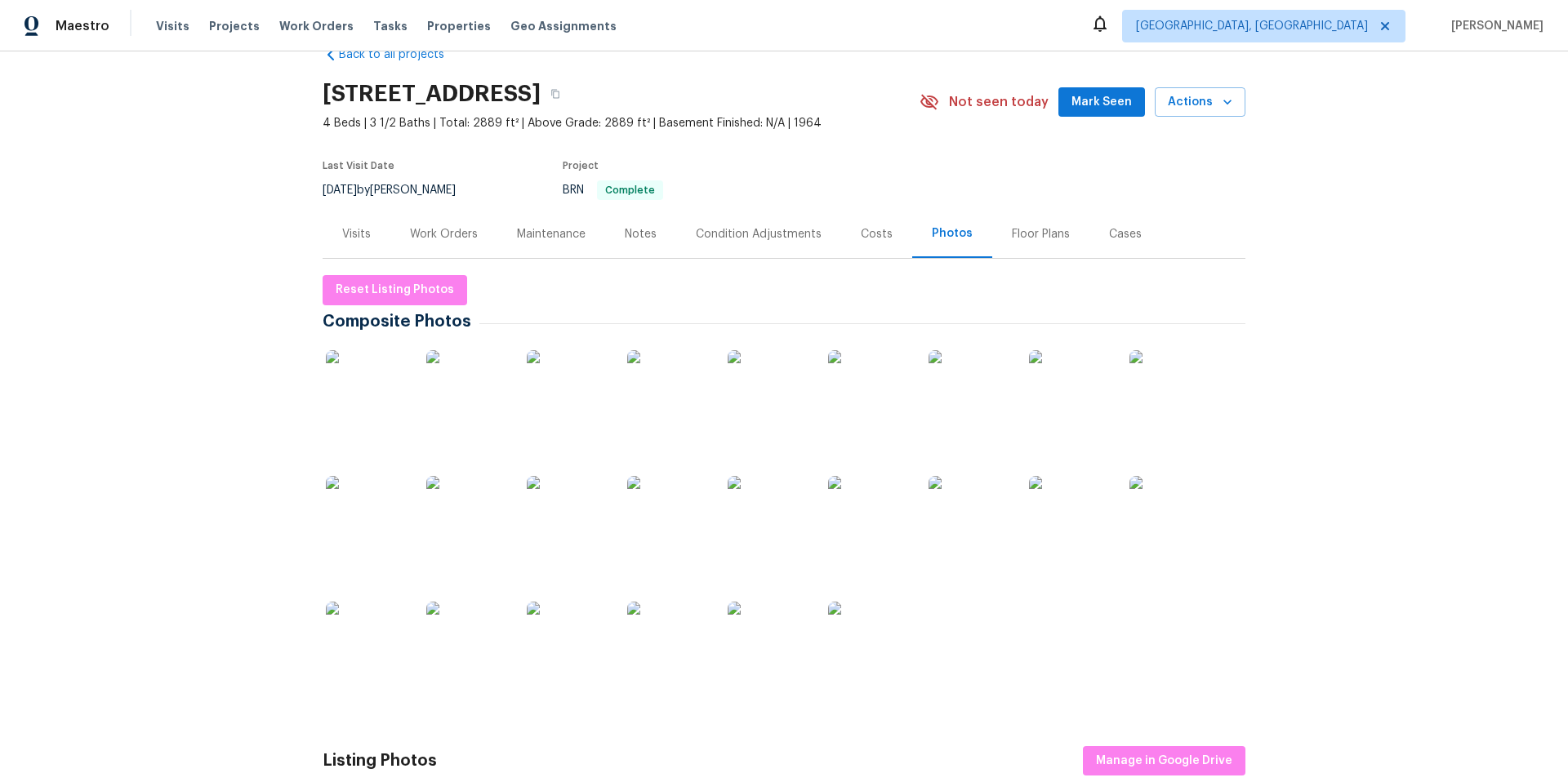
scroll to position [0, 0]
